Goal: Entertainment & Leisure: Browse casually

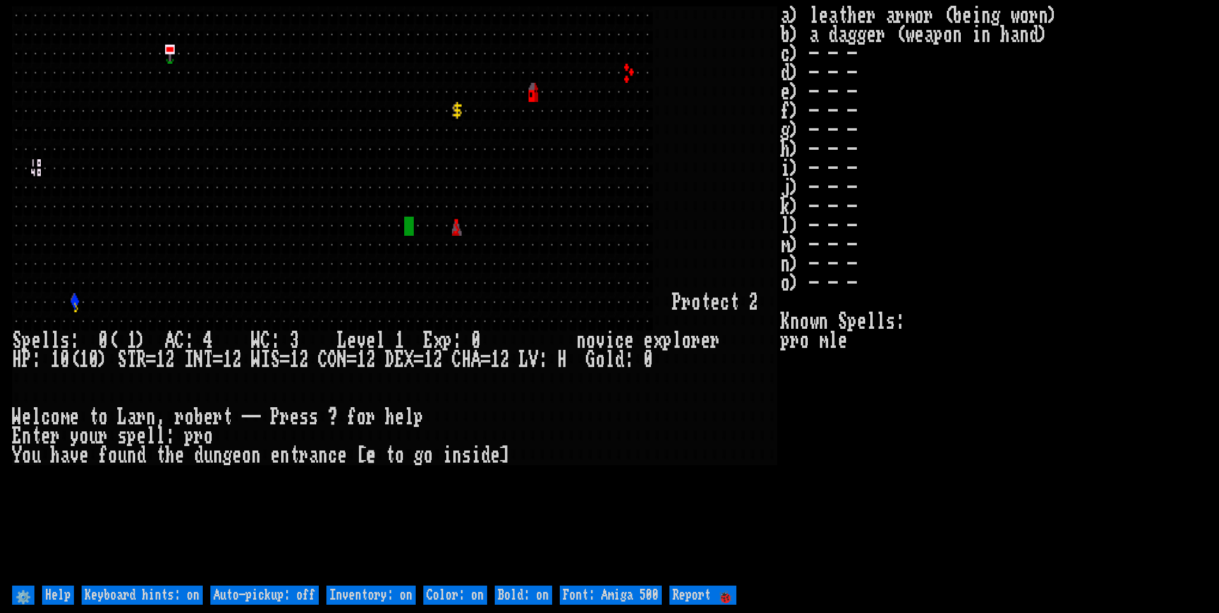
drag, startPoint x: 284, startPoint y: 587, endPoint x: 330, endPoint y: 592, distance: 45.5
click at [285, 587] on off "Auto-pickup: off" at bounding box center [264, 595] width 108 height 19
type off "Auto-pickup: on"
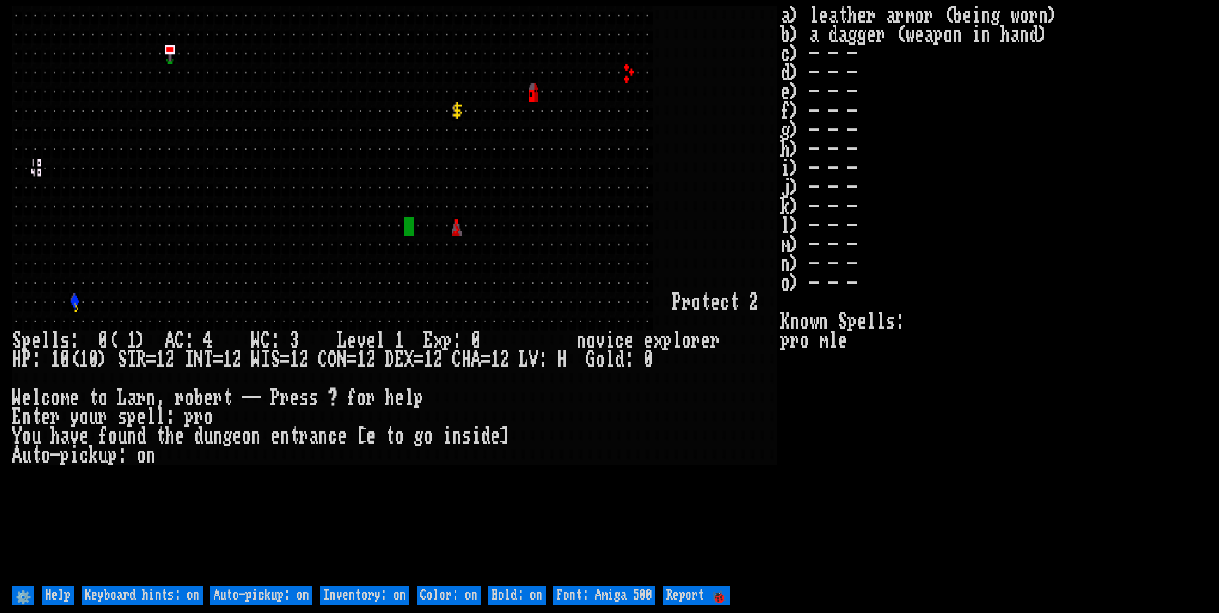
click at [348, 587] on on "Inventory: on" at bounding box center [364, 595] width 89 height 19
type on "Inventory: off"
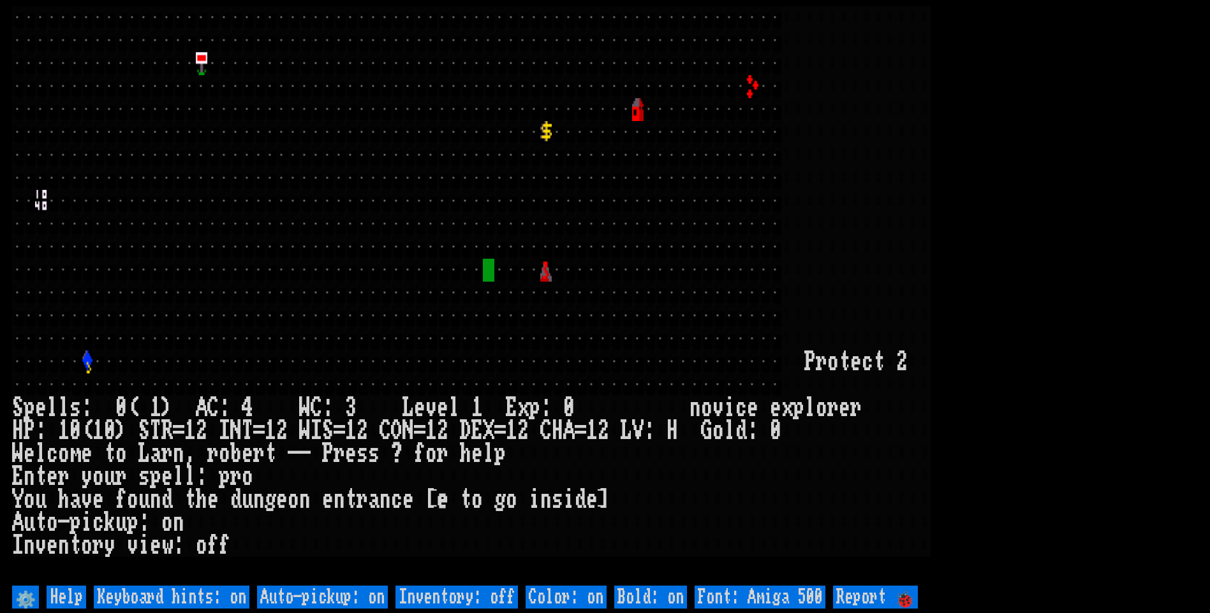
drag, startPoint x: 792, startPoint y: 595, endPoint x: 851, endPoint y: 592, distance: 59.4
click at [793, 594] on 500 "Font: Amiga 500" at bounding box center [759, 597] width 131 height 23
type 500 "Font: Amiga 1200"
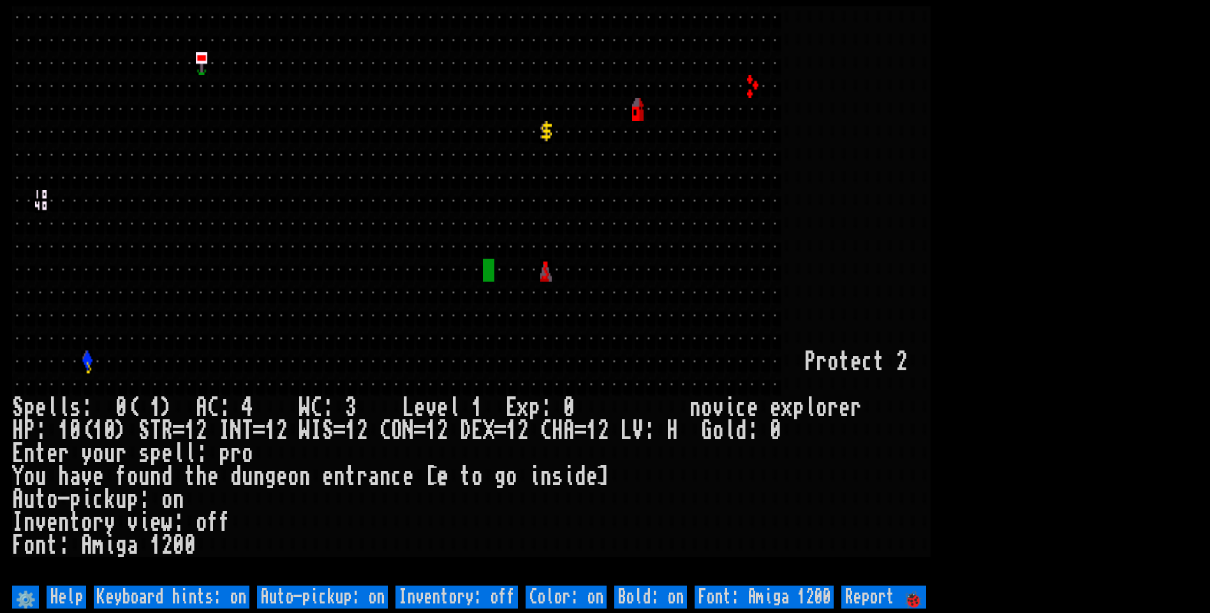
drag, startPoint x: 1159, startPoint y: 115, endPoint x: 1148, endPoint y: 126, distance: 14.9
click at [1148, 126] on larn at bounding box center [605, 294] width 1186 height 577
